Goal: Task Accomplishment & Management: Manage account settings

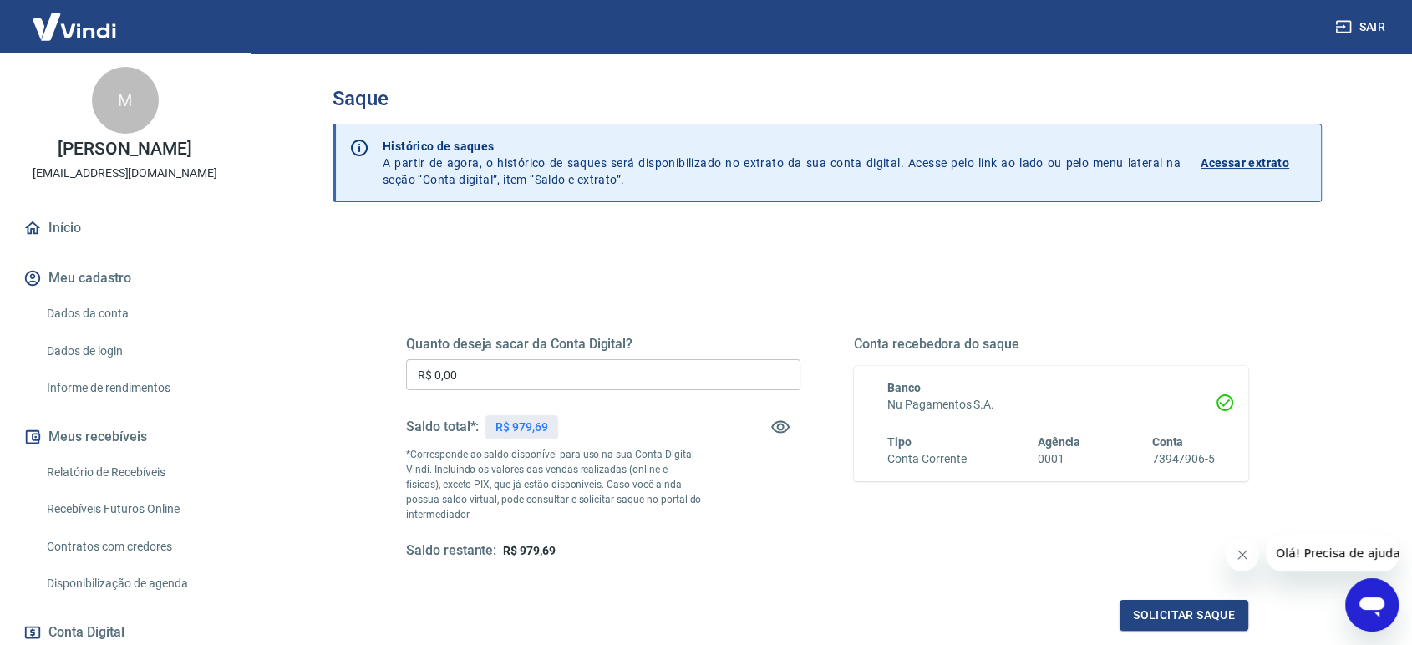
click at [1270, 155] on p "Acessar extrato" at bounding box center [1245, 163] width 89 height 17
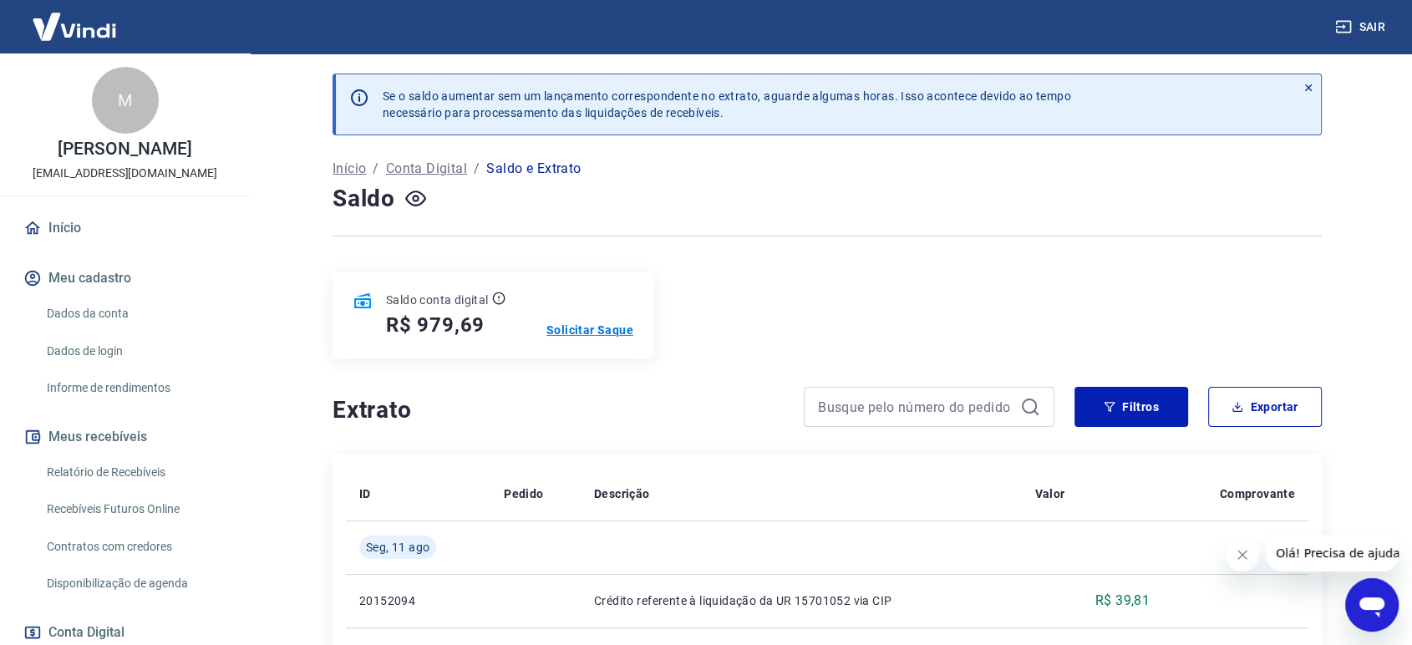
click at [572, 327] on p "Solicitar Saque" at bounding box center [589, 330] width 87 height 17
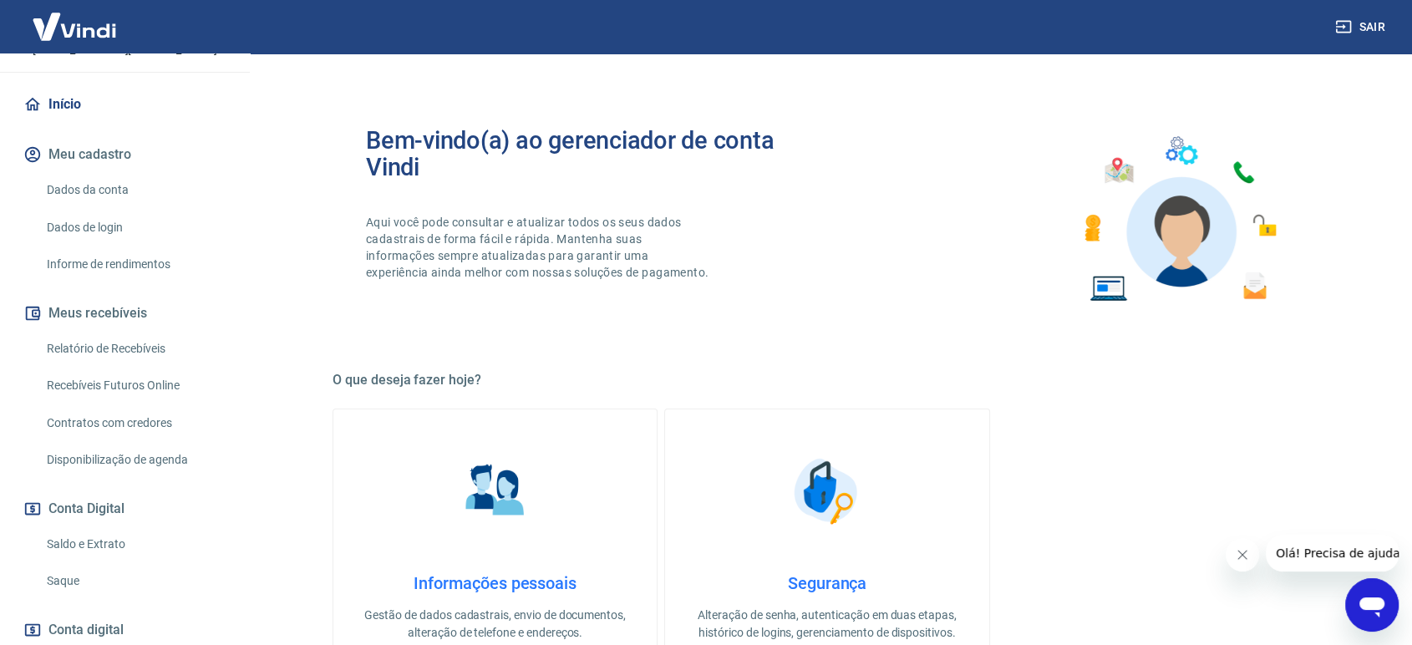
scroll to position [226, 0]
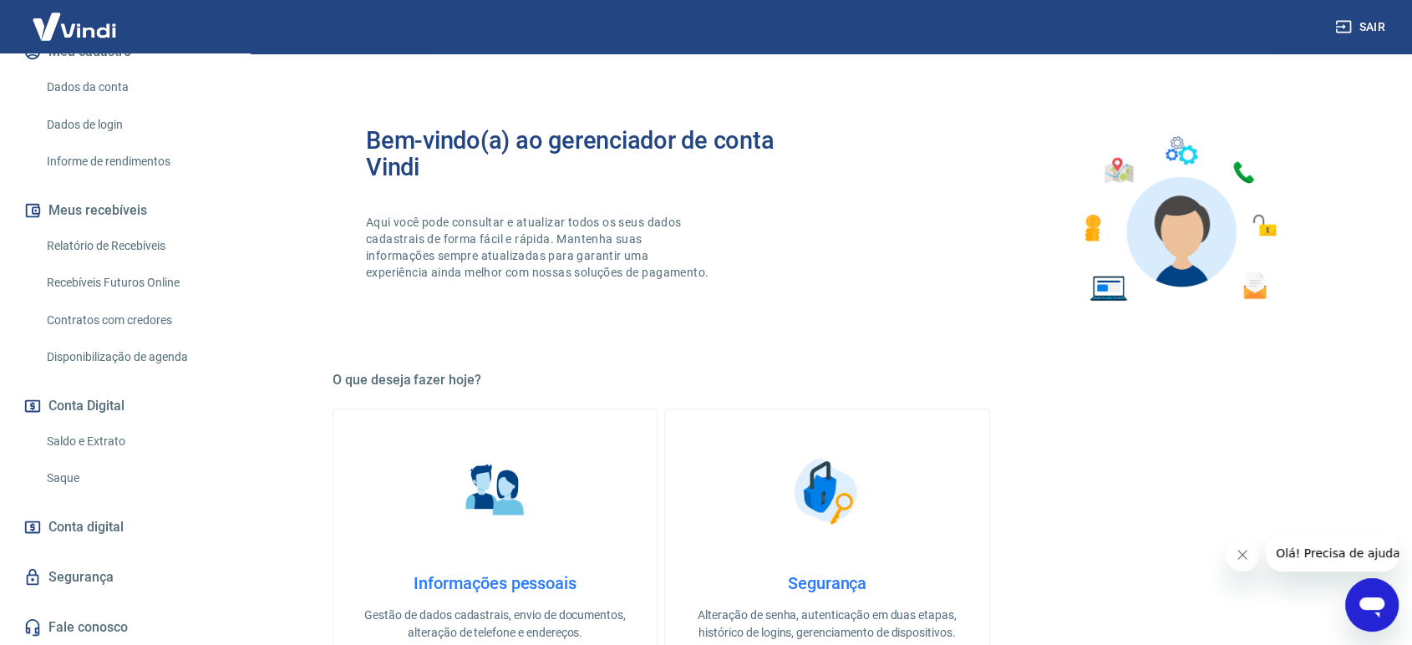
click at [109, 435] on link "Saldo e Extrato" at bounding box center [135, 441] width 190 height 34
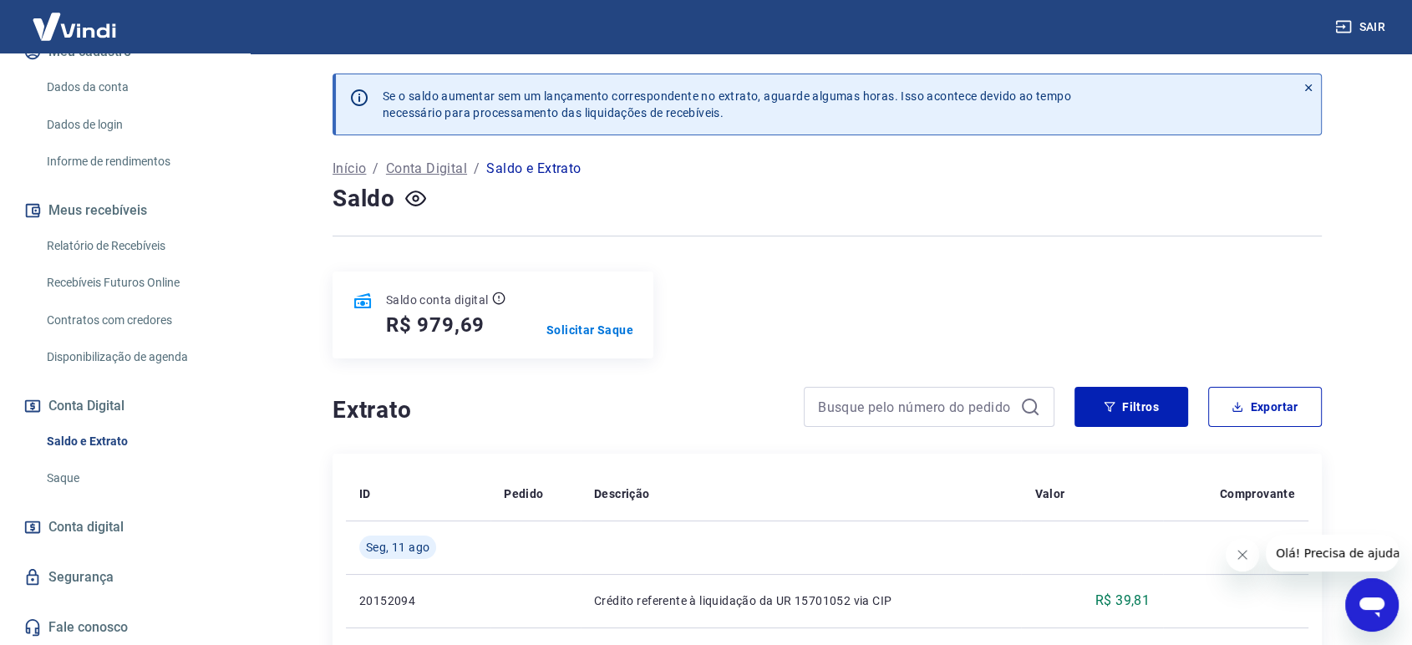
click at [421, 164] on p "Conta Digital" at bounding box center [426, 169] width 81 height 20
